Goal: Information Seeking & Learning: Learn about a topic

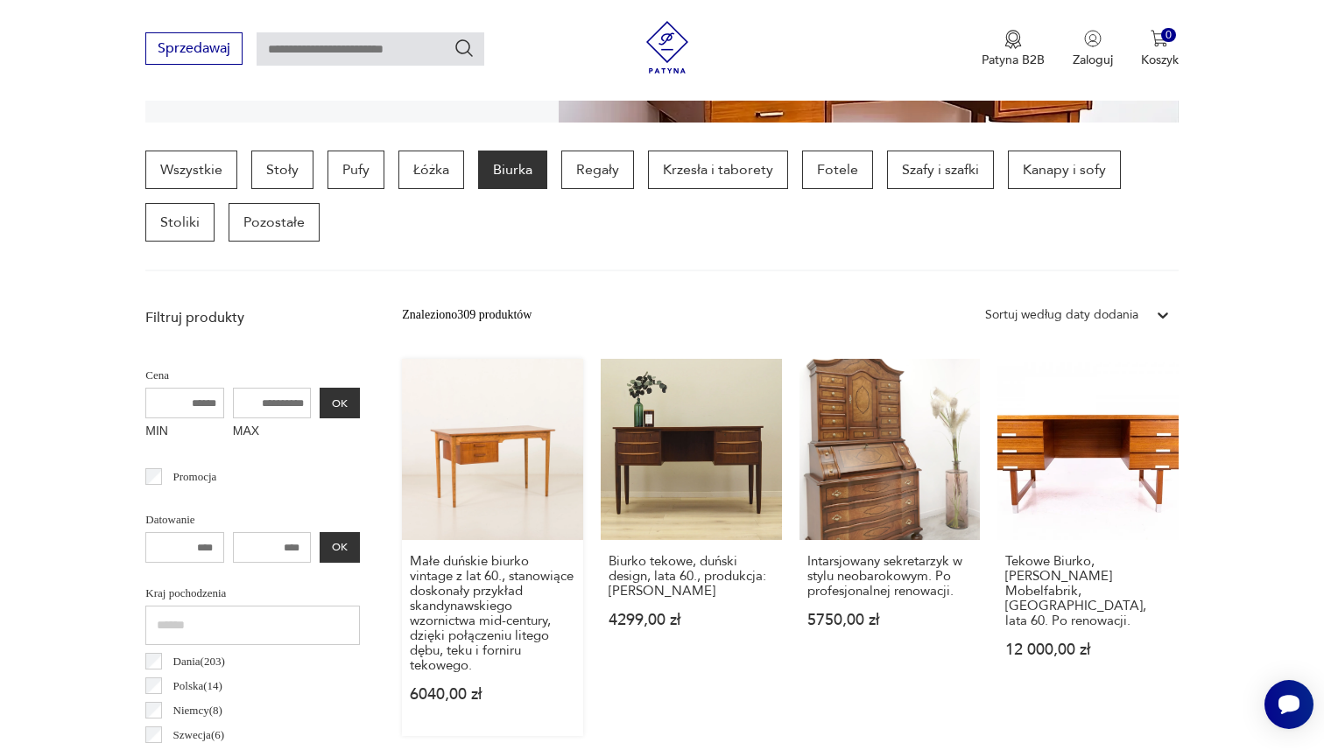
click at [496, 461] on link "Małe duńskie biurko vintage z lat 60., stanowiące doskonały przykład skandynaws…" at bounding box center [492, 547] width 181 height 377
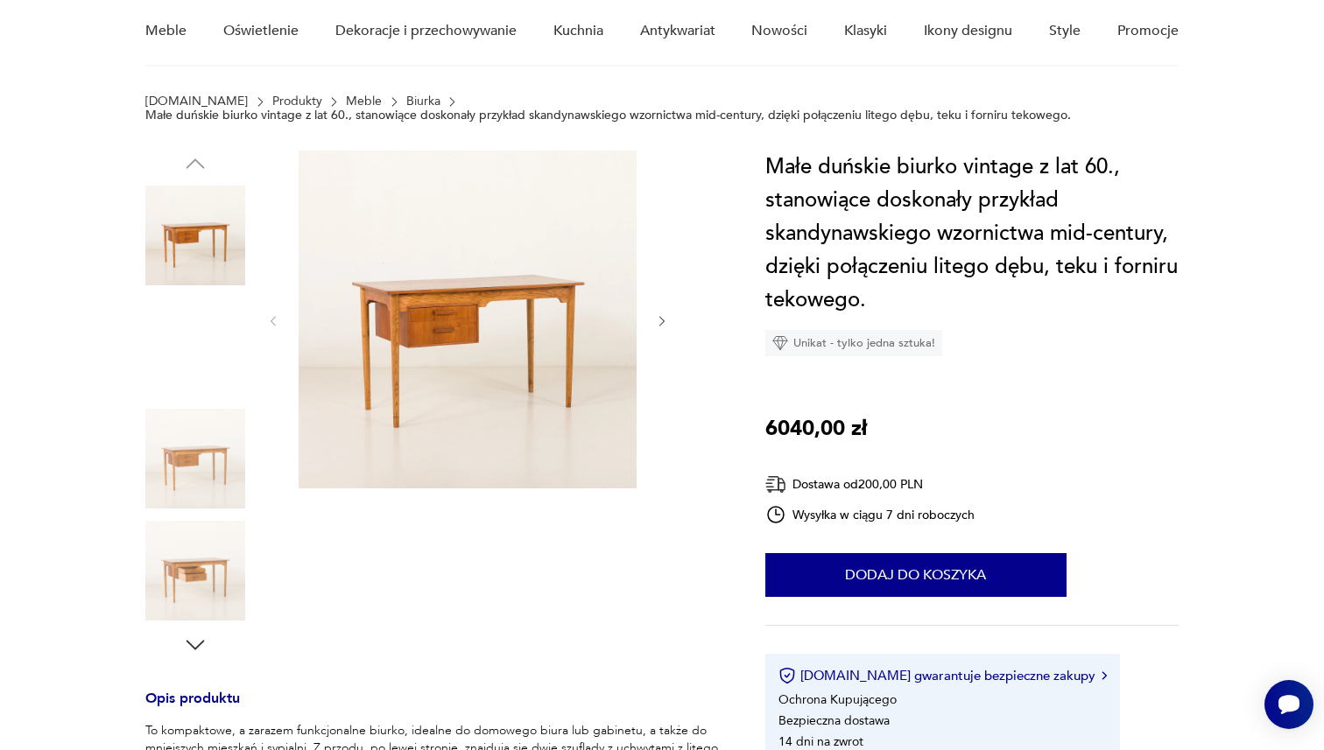
scroll to position [310, 0]
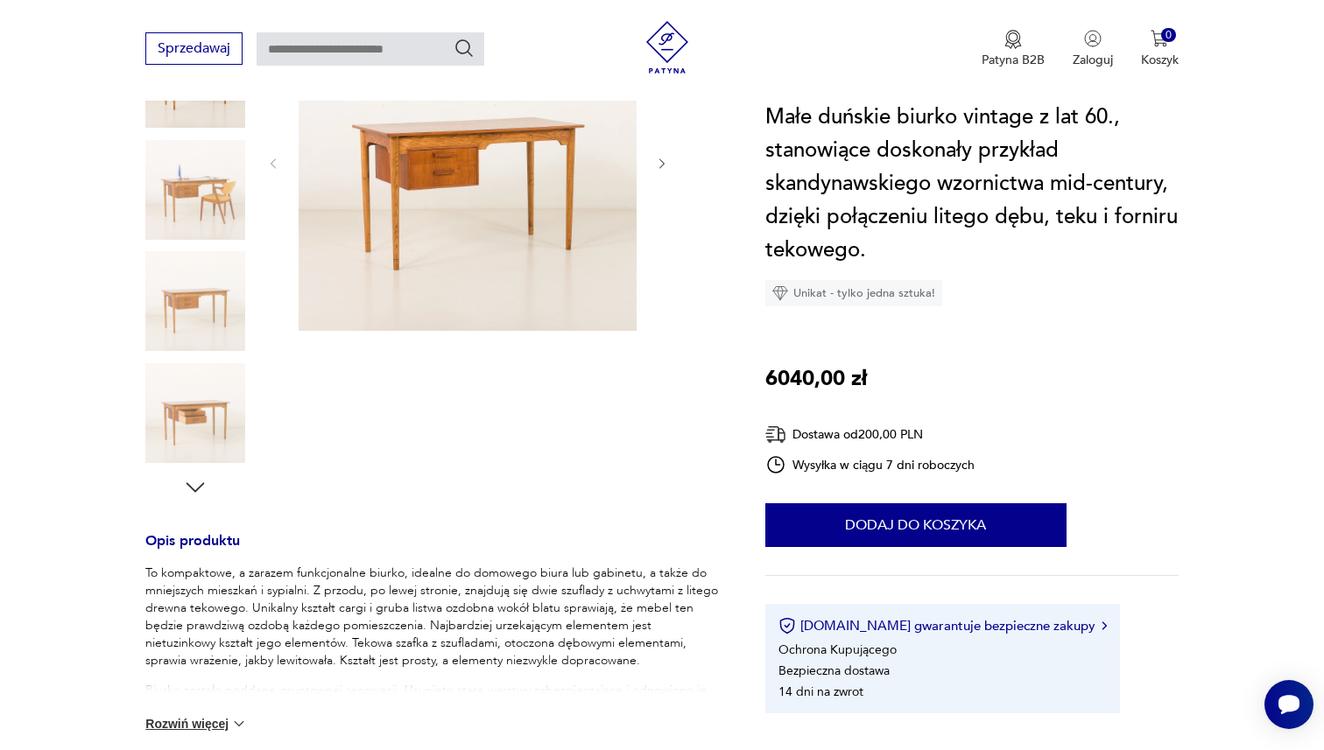
click at [195, 199] on img at bounding box center [195, 190] width 100 height 100
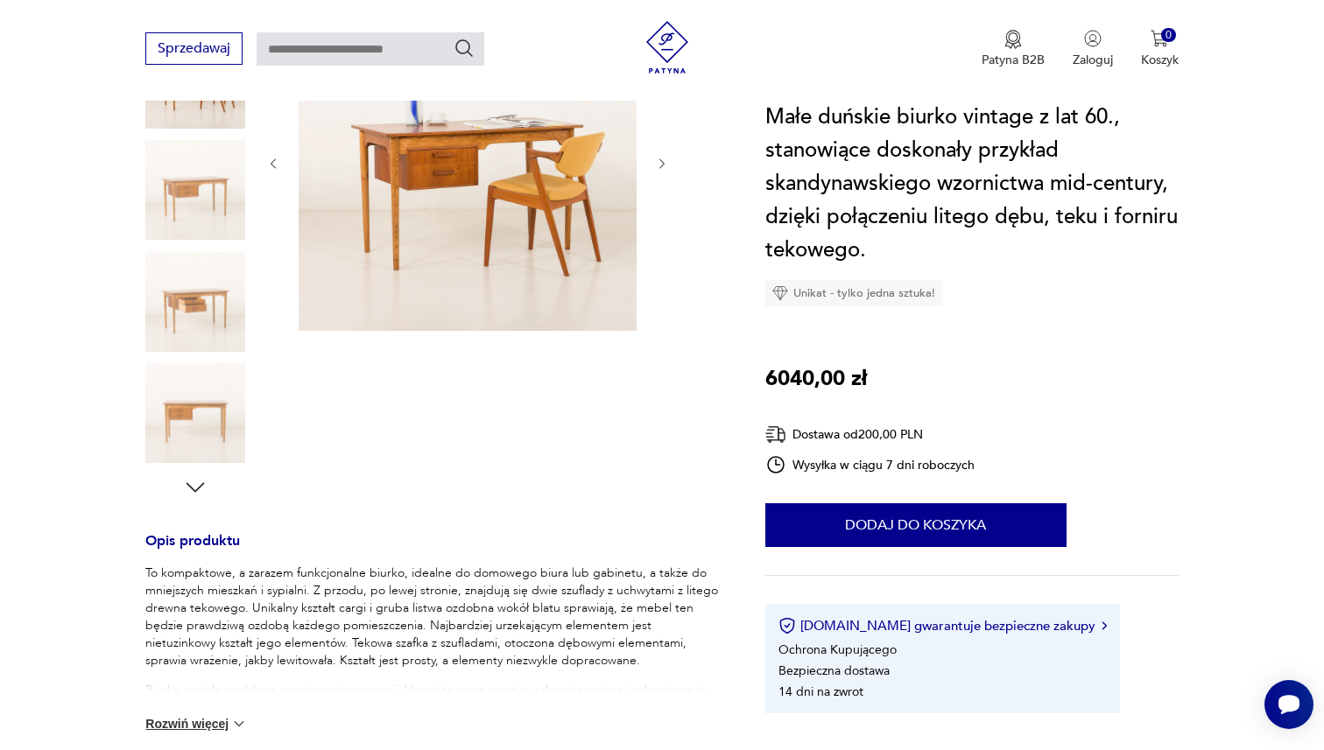
click at [189, 196] on img at bounding box center [195, 190] width 100 height 100
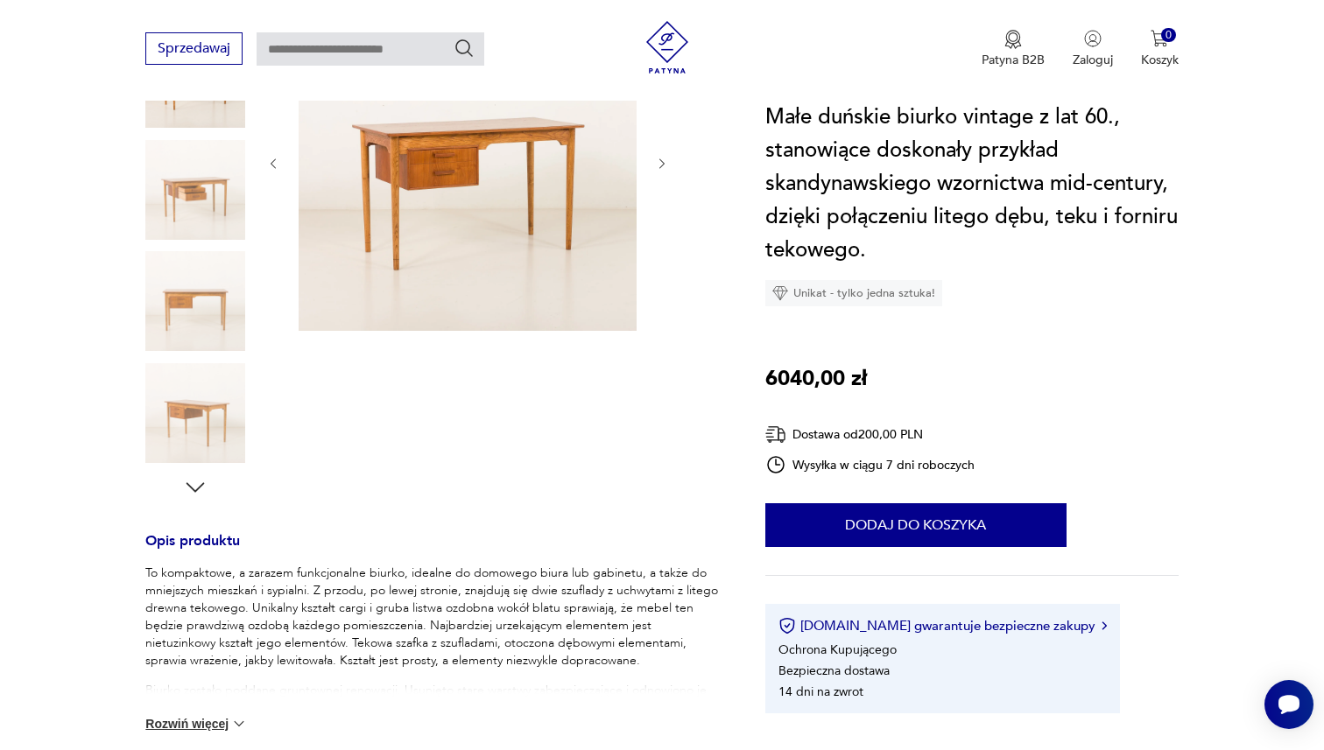
click at [186, 215] on img at bounding box center [195, 190] width 100 height 100
click at [189, 203] on img at bounding box center [195, 190] width 100 height 100
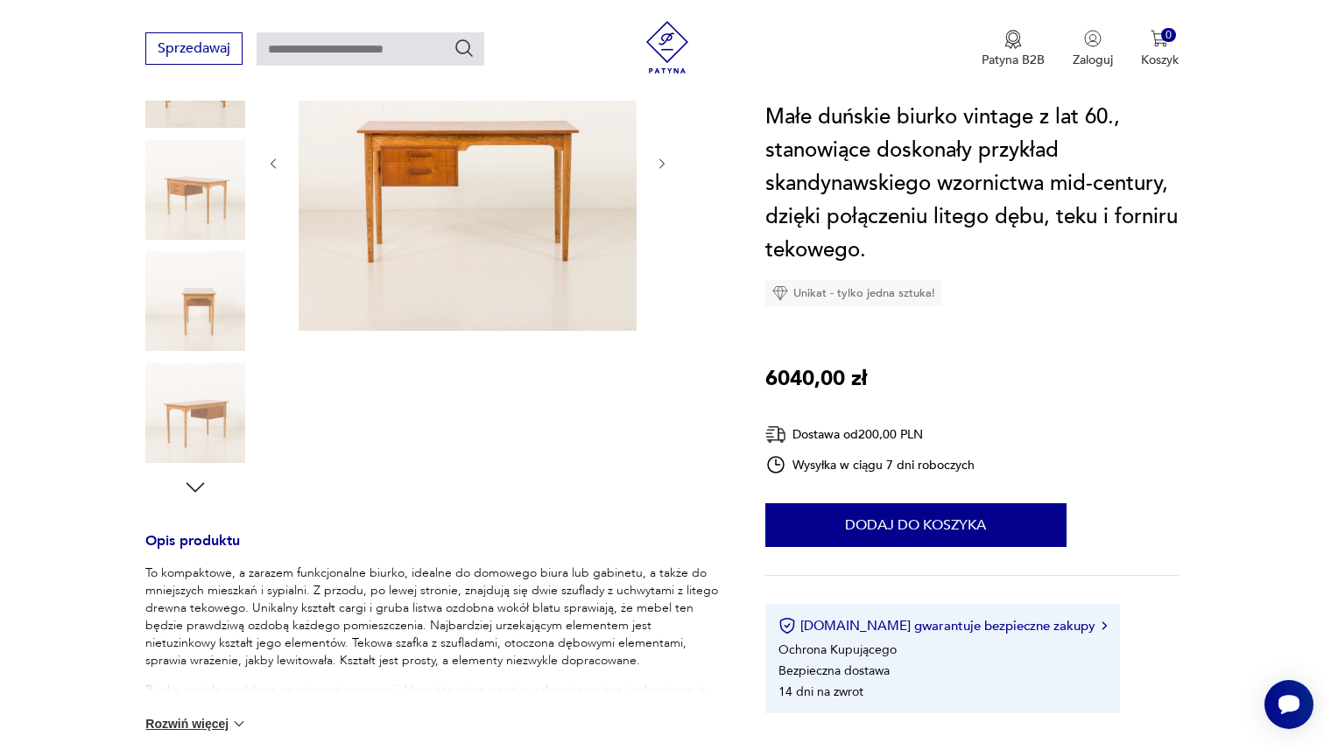
click at [191, 215] on img at bounding box center [195, 190] width 100 height 100
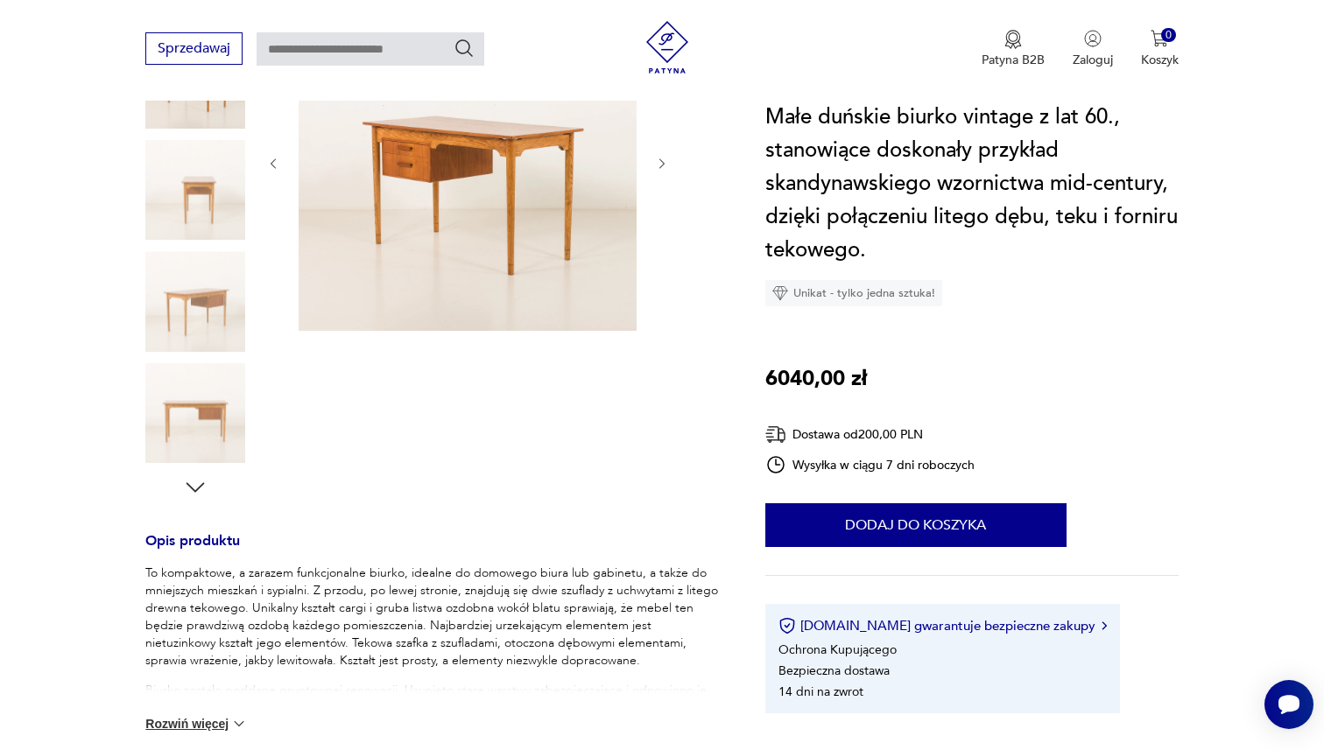
click at [194, 211] on img at bounding box center [195, 190] width 100 height 100
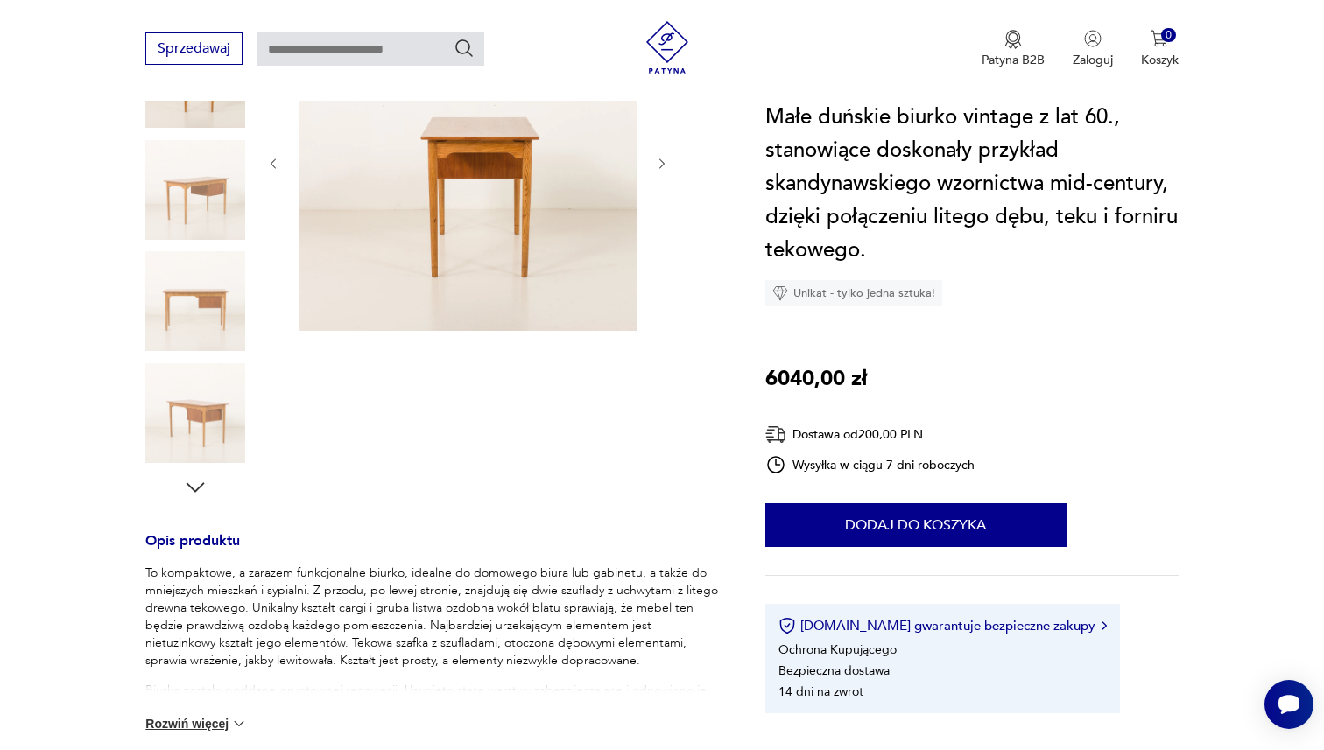
click at [201, 213] on img at bounding box center [195, 190] width 100 height 100
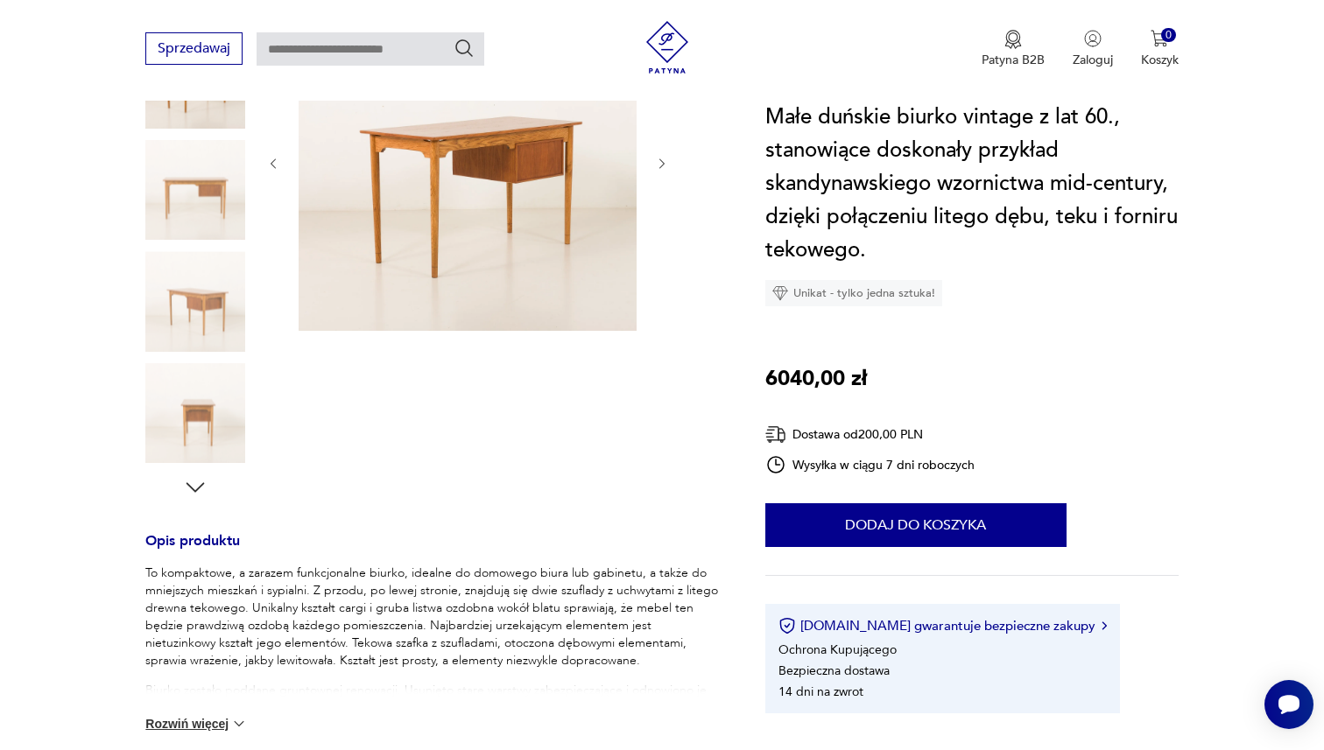
click at [201, 259] on img at bounding box center [195, 301] width 100 height 100
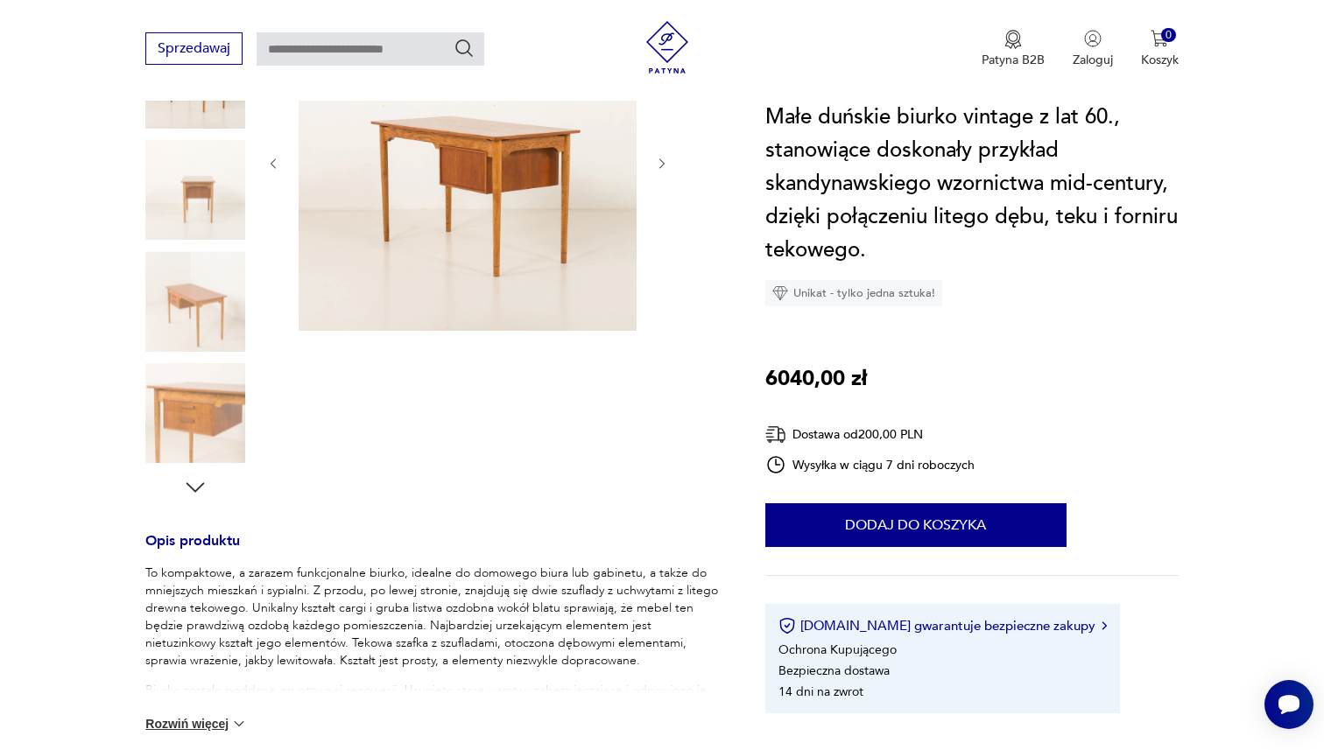
click at [194, 188] on img at bounding box center [195, 190] width 100 height 100
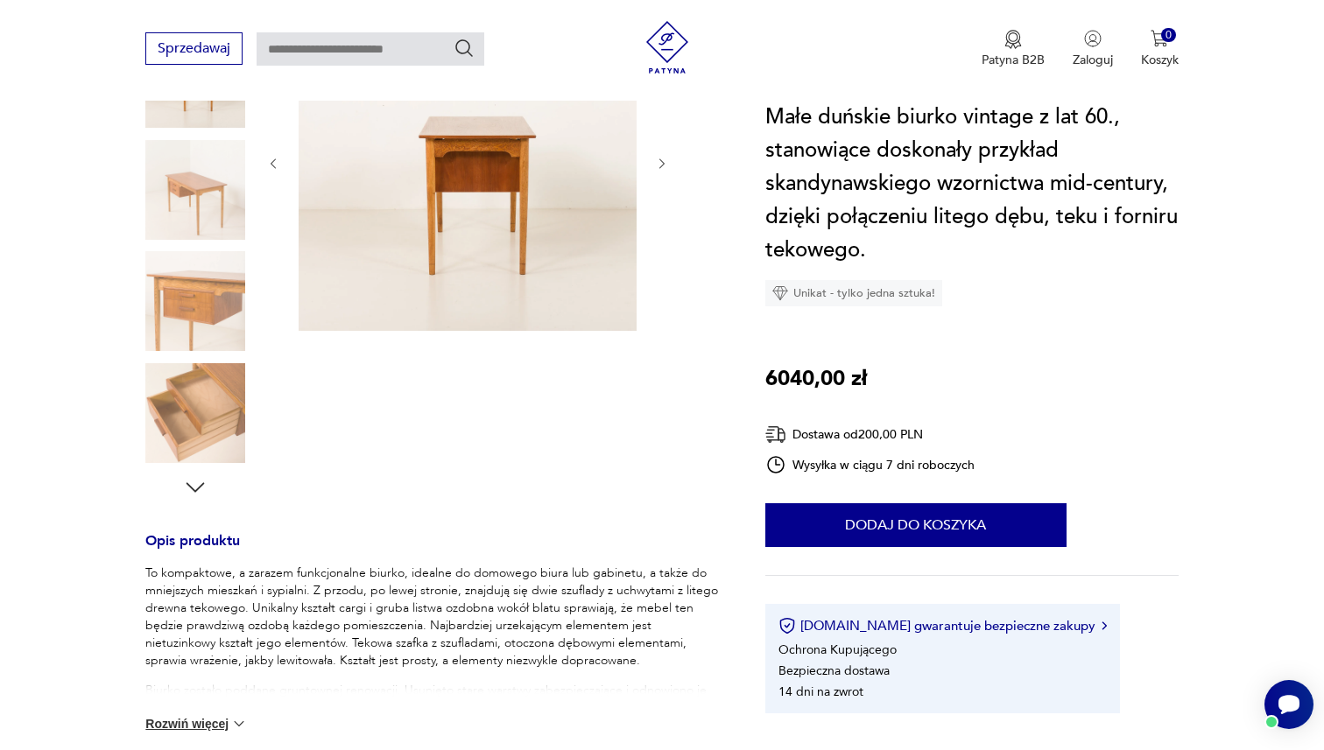
click at [191, 215] on img at bounding box center [195, 190] width 100 height 100
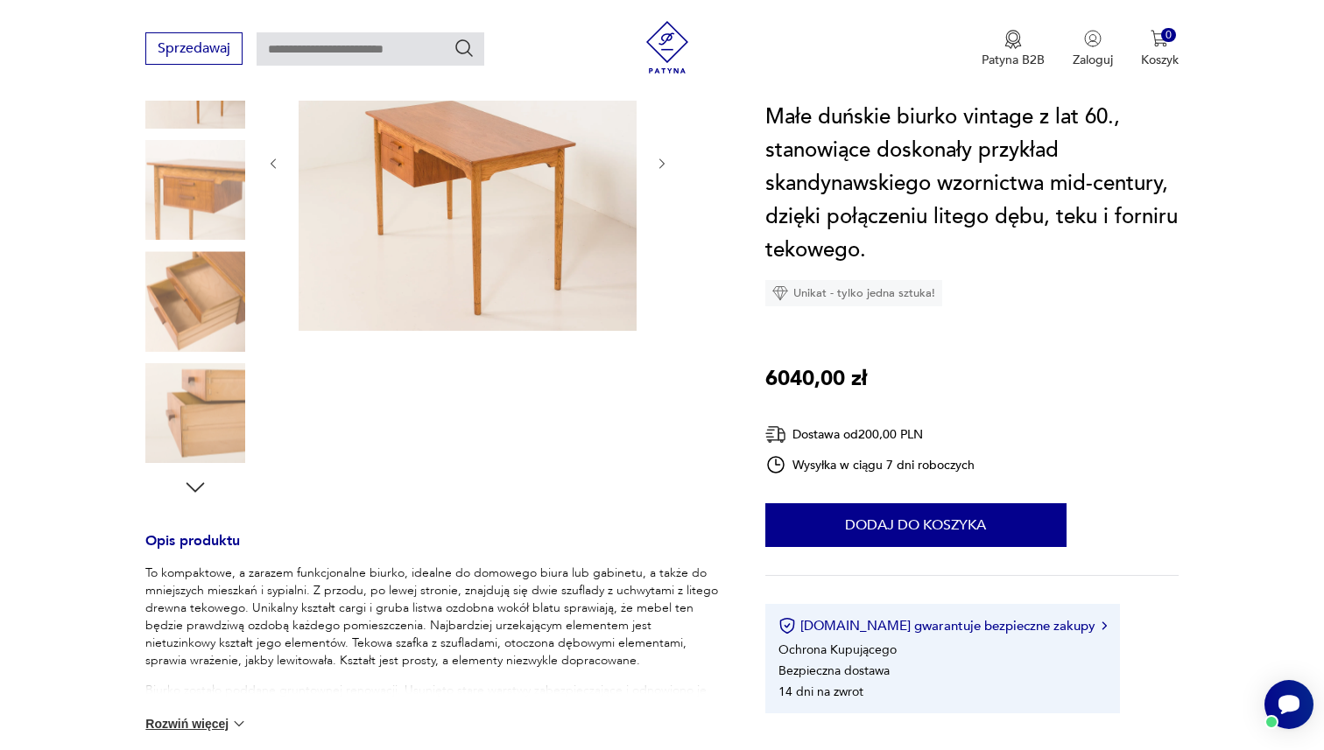
click at [192, 208] on img at bounding box center [195, 190] width 100 height 100
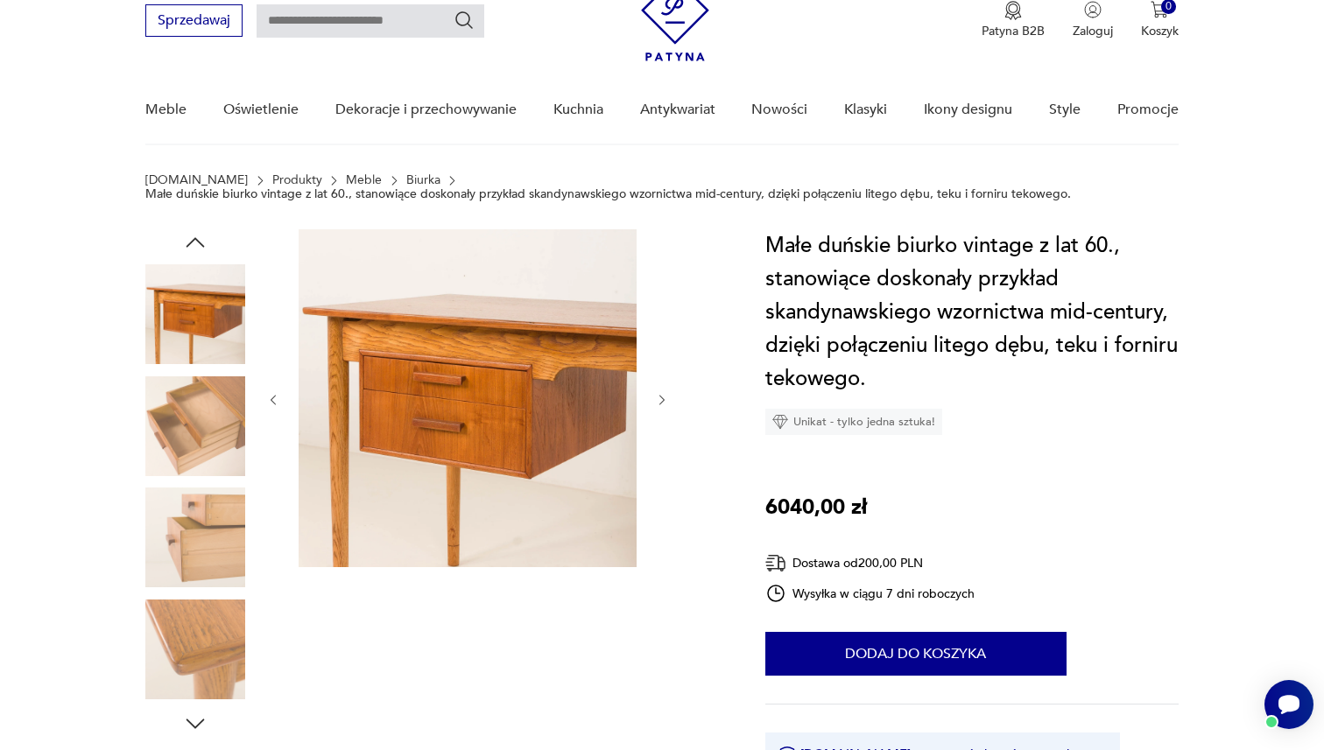
scroll to position [0, 0]
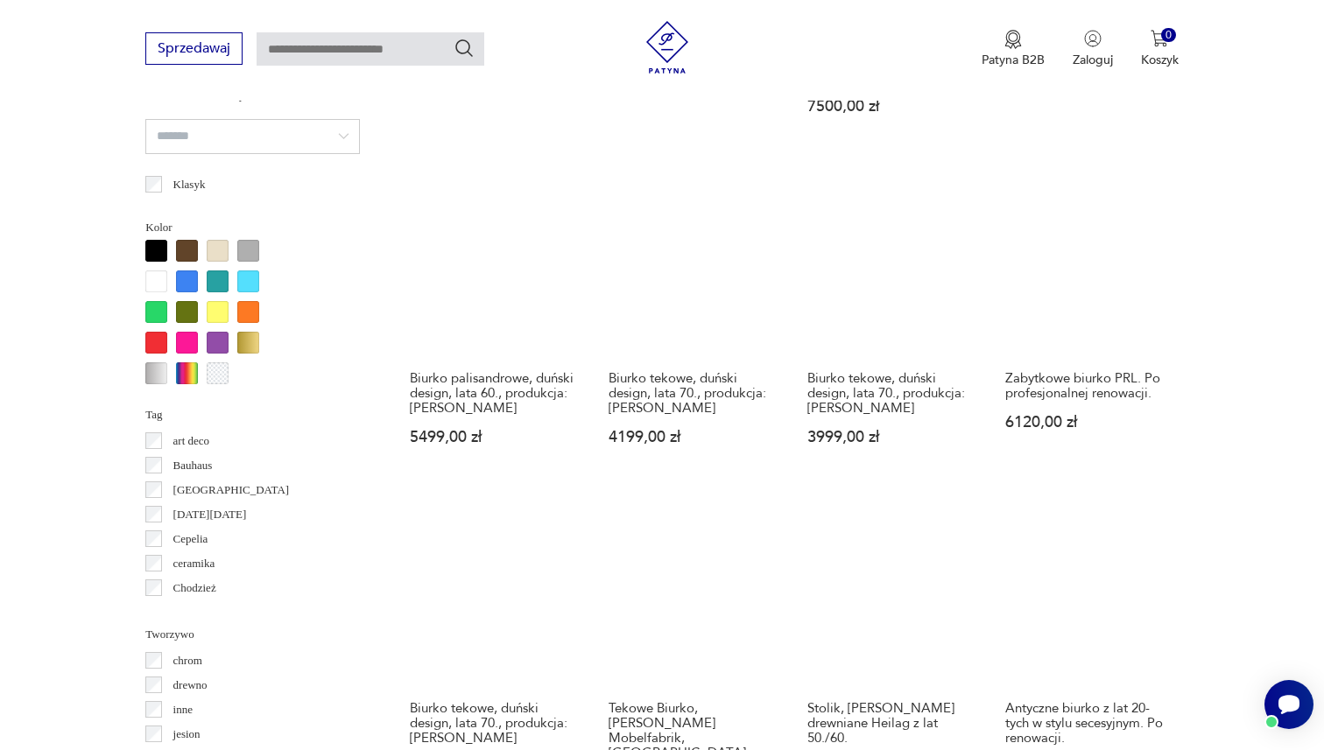
scroll to position [1364, 0]
